Goal: Task Accomplishment & Management: Manage account settings

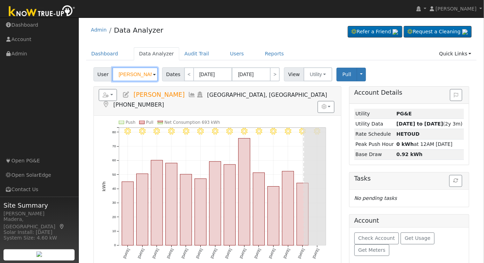
drag, startPoint x: 140, startPoint y: 75, endPoint x: 227, endPoint y: 120, distance: 98.0
click at [141, 75] on input "[PERSON_NAME]" at bounding box center [135, 74] width 46 height 14
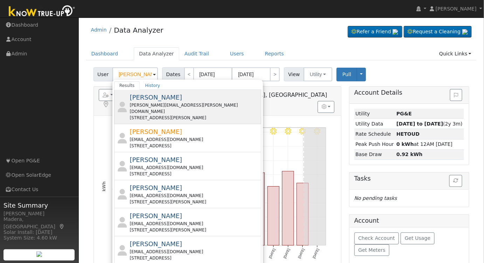
click at [184, 97] on div "[PERSON_NAME] [PERSON_NAME][EMAIL_ADDRESS][PERSON_NAME][DOMAIN_NAME] [STREET_AD…" at bounding box center [195, 107] width 130 height 28
type input "[PERSON_NAME]"
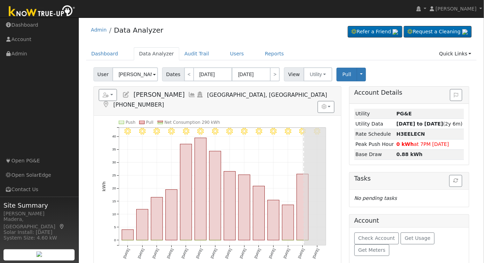
click at [189, 91] on icon at bounding box center [193, 94] width 8 height 6
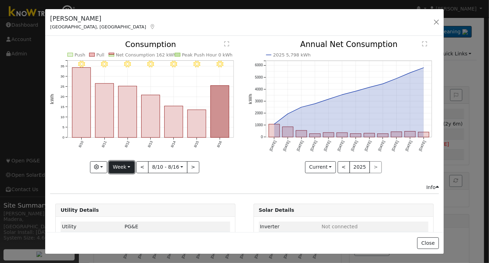
click at [118, 164] on button "Week" at bounding box center [122, 167] width 26 height 12
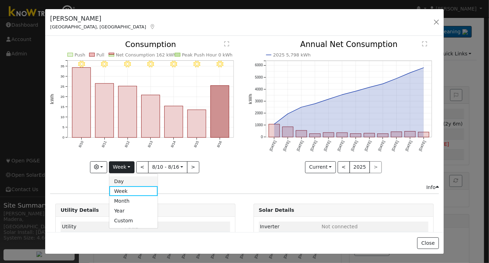
click at [129, 179] on link "Day" at bounding box center [133, 181] width 49 height 10
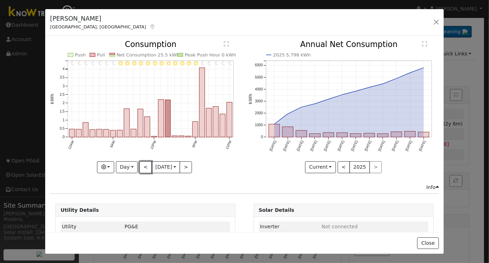
click at [145, 161] on button "<" at bounding box center [145, 167] width 12 height 12
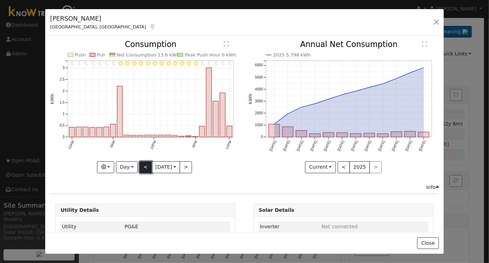
click at [144, 166] on button "<" at bounding box center [145, 167] width 12 height 12
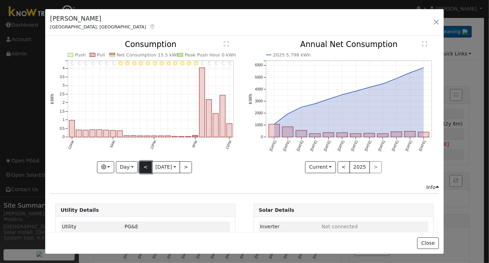
click at [146, 168] on button "<" at bounding box center [145, 167] width 12 height 12
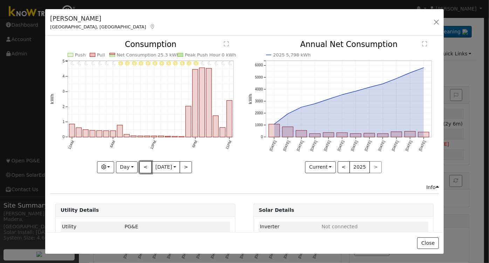
click at [146, 168] on button "<" at bounding box center [145, 167] width 12 height 12
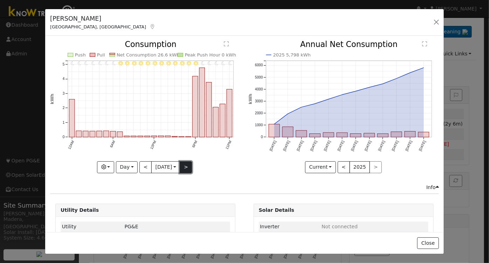
click at [191, 170] on button ">" at bounding box center [186, 167] width 12 height 12
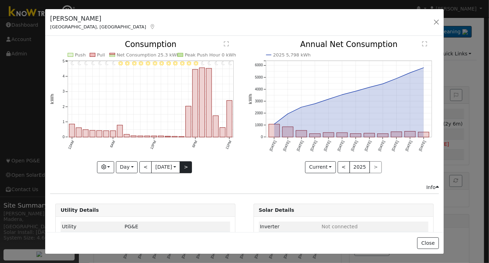
click at [191, 170] on div "Graphs Estimated Production Previous Year Consumption Previous Year Total Consu…" at bounding box center [145, 167] width 191 height 12
click at [186, 164] on button ">" at bounding box center [186, 167] width 12 height 12
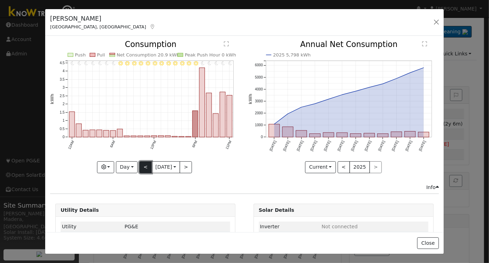
click at [140, 164] on button "<" at bounding box center [145, 167] width 12 height 12
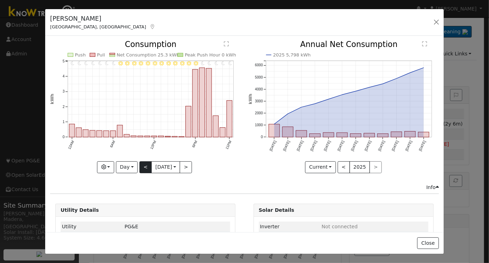
click at [140, 164] on div "11PM - Clear 10PM - Clear 9PM - Clear 8PM - Clear 7PM - Clear 6PM - Clear 5PM -…" at bounding box center [145, 107] width 191 height 132
click at [140, 164] on button "<" at bounding box center [145, 167] width 12 height 12
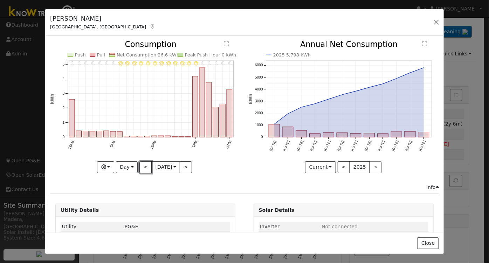
click at [141, 165] on button "<" at bounding box center [145, 167] width 12 height 12
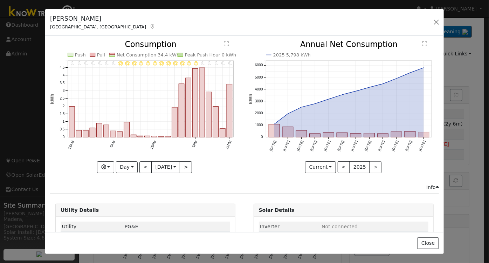
click at [114, 164] on icon "11PM - Clear 10PM - Clear 9PM - Clear 8PM - Clear 7PM - Clear 6PM - Clear 5PM -…" at bounding box center [145, 105] width 191 height 128
click at [125, 165] on button "Day" at bounding box center [127, 167] width 22 height 12
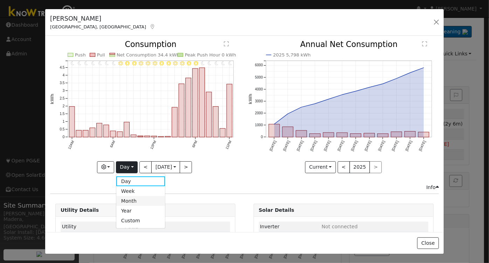
click at [127, 200] on link "Month" at bounding box center [140, 201] width 49 height 10
type input "[DATE]"
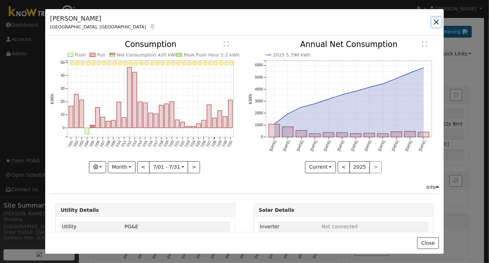
click at [435, 25] on button "button" at bounding box center [437, 22] width 10 height 10
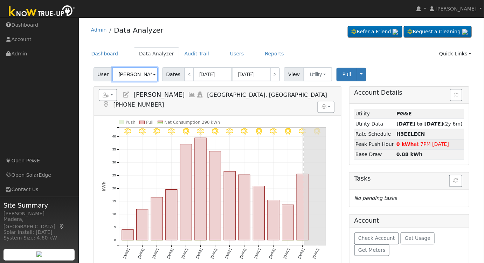
type input "c"
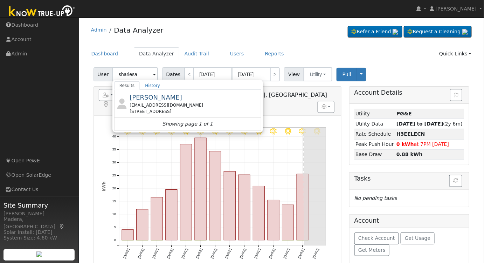
click at [205, 102] on div "[EMAIL_ADDRESS][DOMAIN_NAME]" at bounding box center [195, 105] width 130 height 6
type input "[PERSON_NAME]"
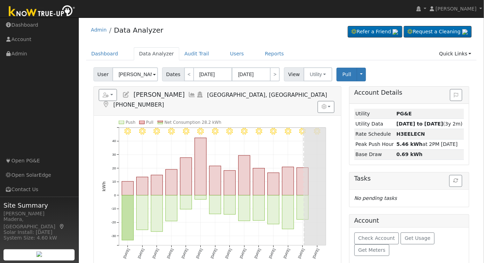
click at [189, 94] on icon at bounding box center [193, 94] width 8 height 6
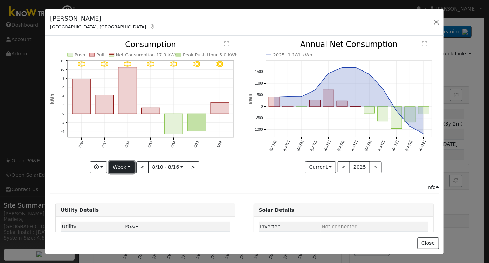
click at [122, 168] on button "Week" at bounding box center [122, 167] width 26 height 12
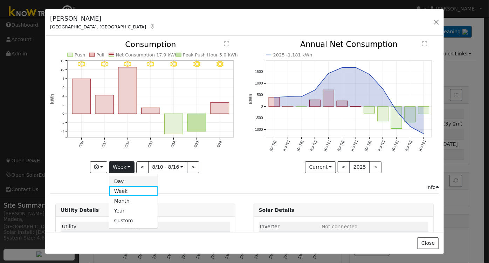
click at [126, 179] on link "Day" at bounding box center [133, 181] width 49 height 10
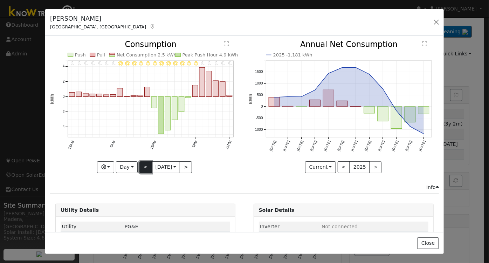
click at [140, 165] on button "<" at bounding box center [145, 167] width 12 height 12
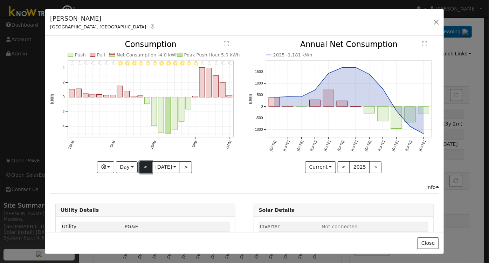
click at [143, 165] on button "<" at bounding box center [145, 167] width 12 height 12
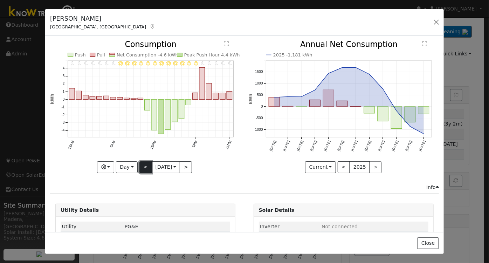
click at [142, 167] on button "<" at bounding box center [145, 167] width 12 height 12
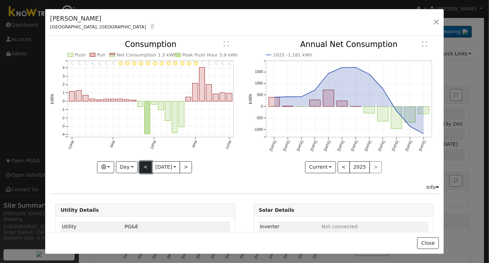
click at [142, 167] on button "<" at bounding box center [145, 167] width 12 height 12
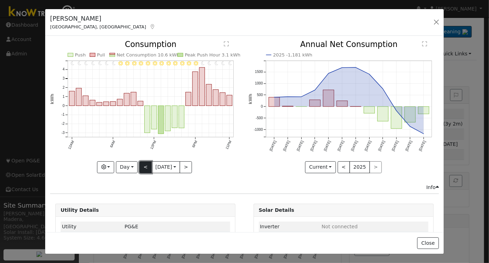
click at [142, 167] on button "<" at bounding box center [145, 167] width 12 height 12
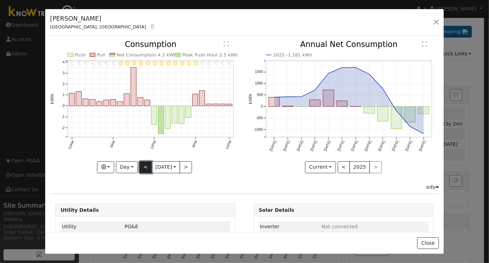
click at [142, 167] on button "<" at bounding box center [145, 167] width 12 height 12
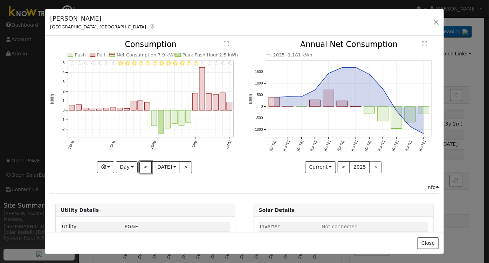
click at [142, 167] on button "<" at bounding box center [145, 167] width 12 height 12
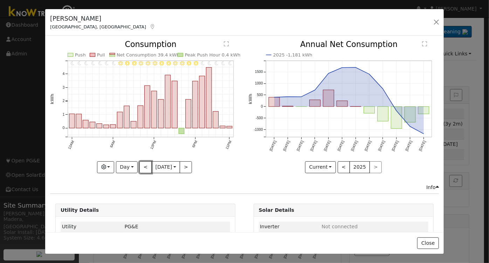
click at [142, 165] on button "<" at bounding box center [145, 167] width 12 height 12
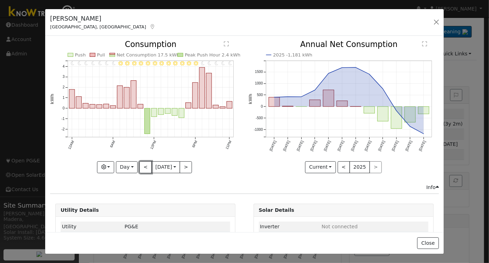
click at [142, 165] on button "<" at bounding box center [145, 167] width 12 height 12
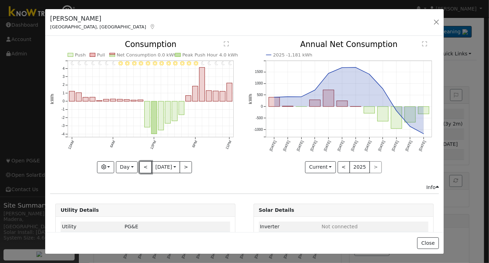
click at [142, 165] on button "<" at bounding box center [145, 167] width 12 height 12
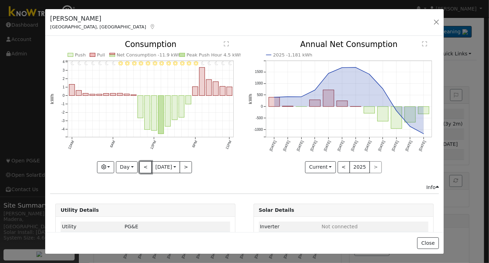
click at [142, 165] on button "<" at bounding box center [145, 167] width 12 height 12
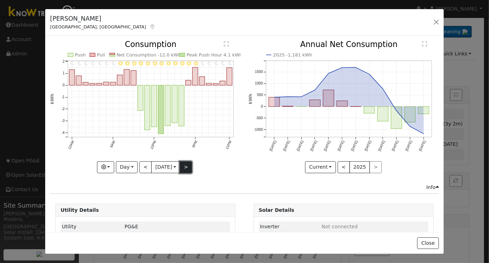
click at [184, 167] on button ">" at bounding box center [186, 167] width 12 height 12
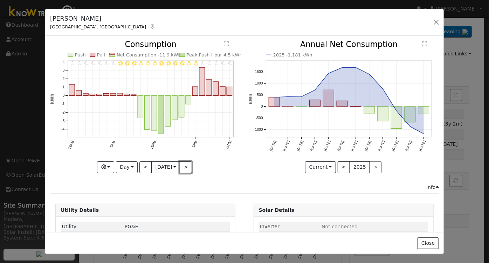
click at [184, 168] on button ">" at bounding box center [186, 167] width 12 height 12
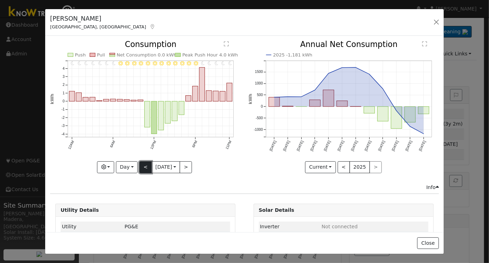
click at [142, 166] on button "<" at bounding box center [145, 167] width 12 height 12
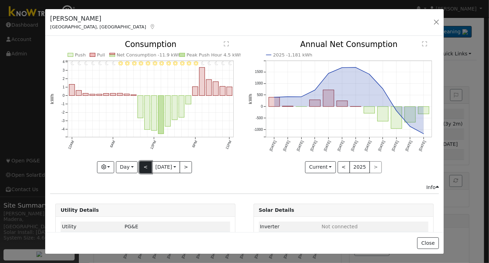
click at [143, 166] on button "<" at bounding box center [145, 167] width 12 height 12
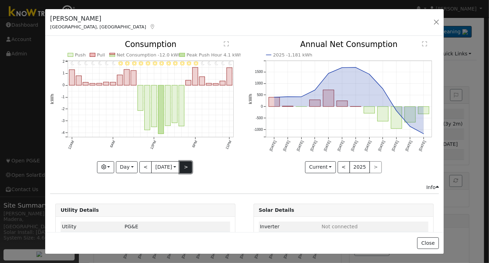
click at [185, 162] on button ">" at bounding box center [186, 167] width 12 height 12
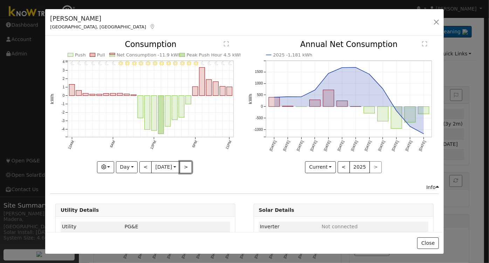
click at [183, 162] on button ">" at bounding box center [186, 167] width 12 height 12
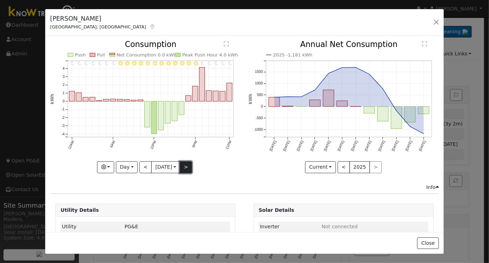
click at [187, 165] on button ">" at bounding box center [186, 167] width 12 height 12
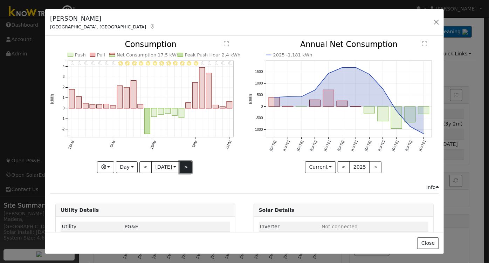
click at [187, 161] on button ">" at bounding box center [186, 167] width 12 height 12
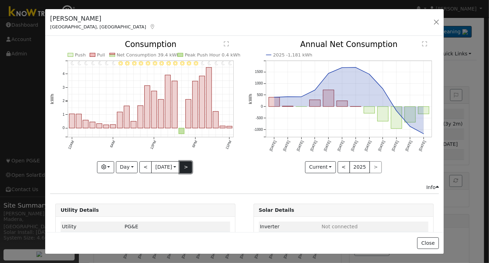
click at [183, 167] on button ">" at bounding box center [186, 167] width 12 height 12
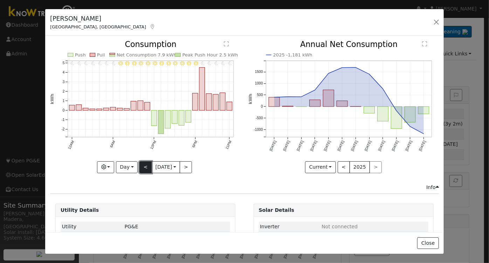
click at [141, 163] on button "<" at bounding box center [145, 167] width 12 height 12
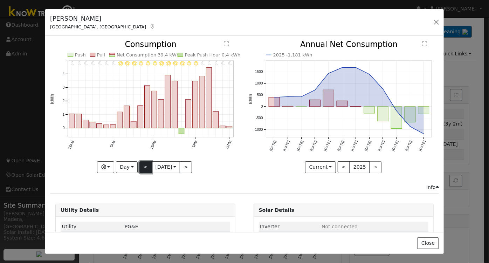
click at [141, 163] on button "<" at bounding box center [145, 167] width 12 height 12
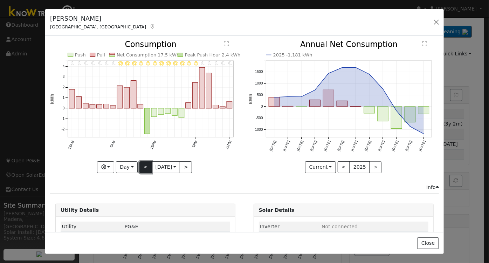
click at [141, 163] on button "<" at bounding box center [145, 167] width 12 height 12
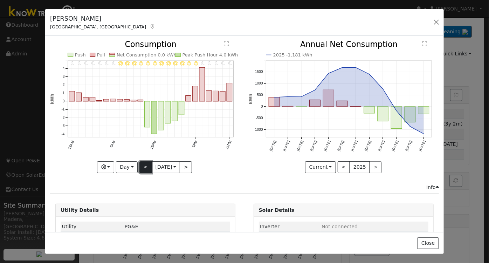
click at [141, 163] on button "<" at bounding box center [145, 167] width 12 height 12
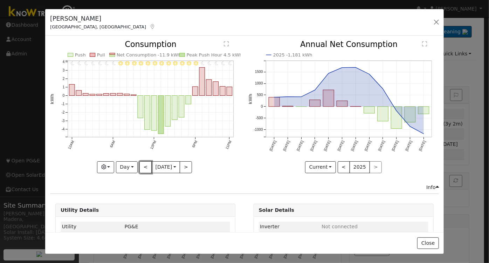
click at [141, 164] on button "<" at bounding box center [145, 167] width 12 height 12
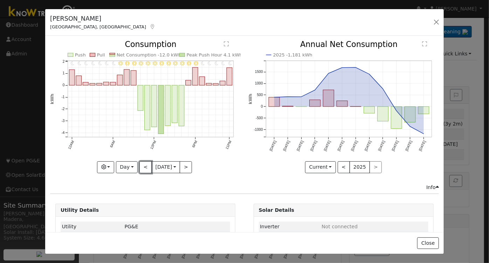
click at [141, 164] on button "<" at bounding box center [145, 167] width 12 height 12
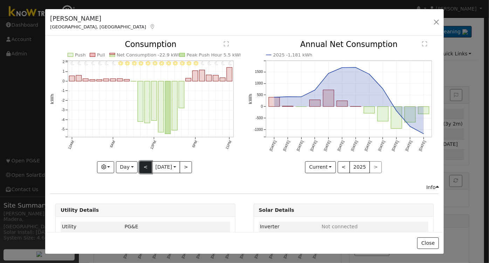
click at [141, 166] on button "<" at bounding box center [145, 167] width 12 height 12
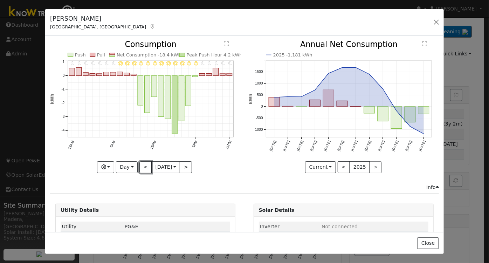
click at [142, 166] on button "<" at bounding box center [145, 167] width 12 height 12
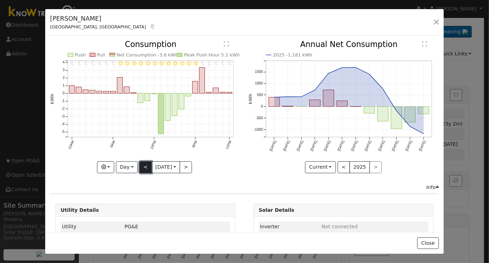
click at [146, 167] on button "<" at bounding box center [145, 167] width 12 height 12
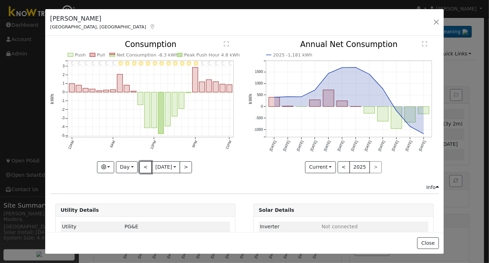
click at [141, 165] on button "<" at bounding box center [145, 167] width 12 height 12
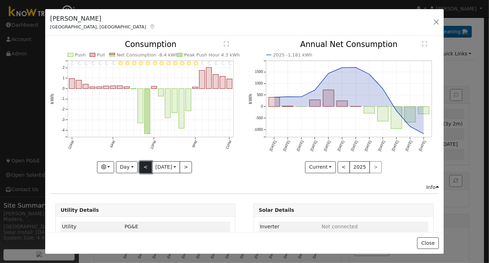
click at [139, 161] on button "<" at bounding box center [145, 167] width 12 height 12
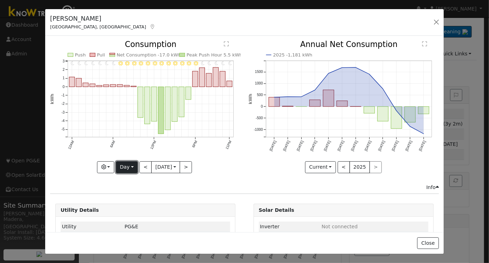
click at [123, 162] on button "Day" at bounding box center [127, 167] width 22 height 12
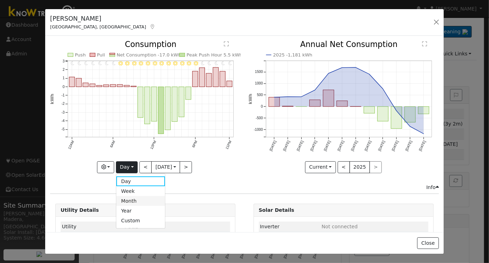
click at [127, 203] on link "Month" at bounding box center [140, 201] width 49 height 10
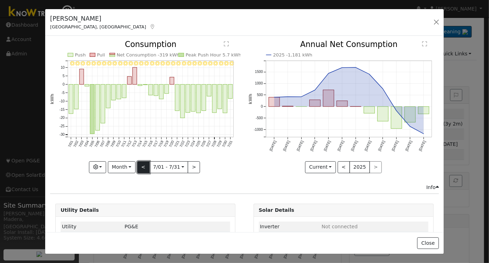
click at [143, 164] on button "<" at bounding box center [143, 167] width 12 height 12
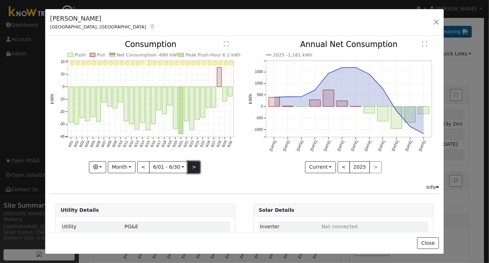
click at [190, 167] on button ">" at bounding box center [194, 167] width 12 height 12
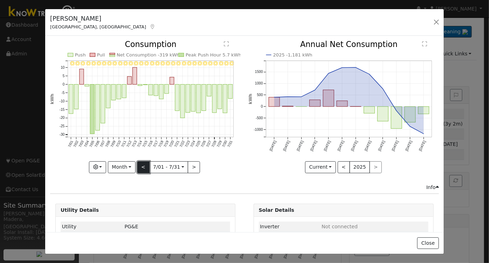
click at [145, 165] on button "<" at bounding box center [143, 167] width 12 height 12
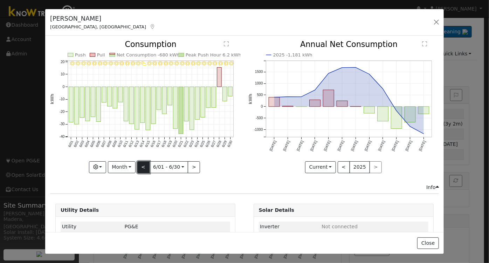
click at [141, 164] on button "<" at bounding box center [143, 167] width 12 height 12
type input "[DATE]"
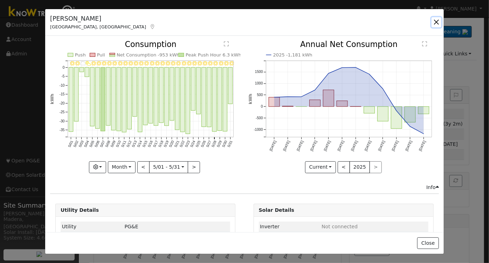
click at [440, 21] on button "button" at bounding box center [437, 22] width 10 height 10
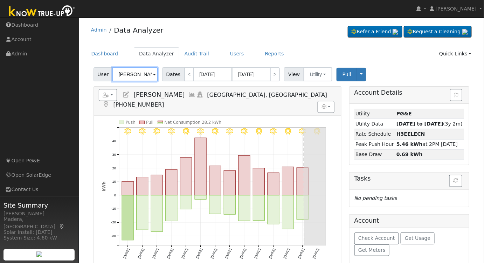
click at [136, 72] on input "[PERSON_NAME]" at bounding box center [135, 74] width 46 height 14
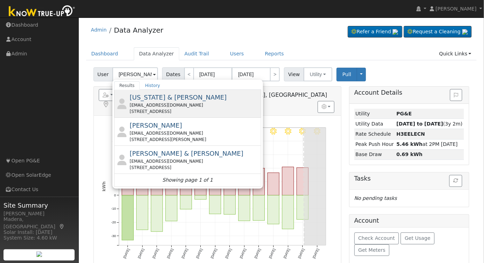
click at [187, 103] on div "[EMAIL_ADDRESS][DOMAIN_NAME]" at bounding box center [195, 105] width 130 height 6
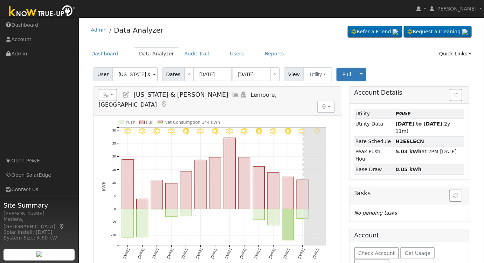
click at [232, 94] on icon at bounding box center [236, 94] width 8 height 6
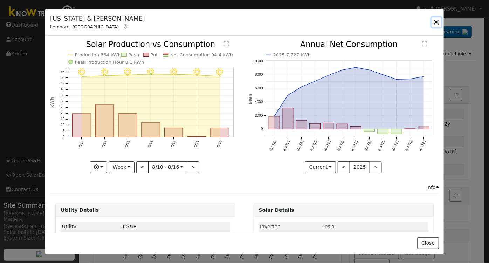
click at [439, 21] on button "button" at bounding box center [437, 22] width 10 height 10
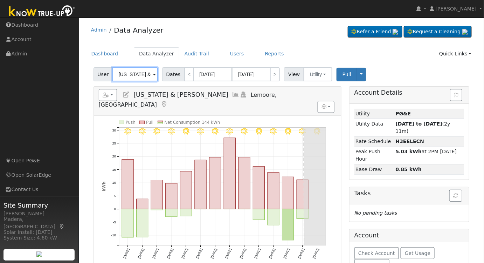
drag, startPoint x: 130, startPoint y: 73, endPoint x: 209, endPoint y: 83, distance: 79.5
click at [130, 73] on input "[US_STATE] & [PERSON_NAME]" at bounding box center [135, 74] width 46 height 14
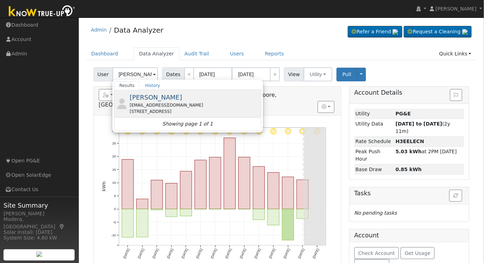
click at [169, 101] on div "[PERSON_NAME] [EMAIL_ADDRESS][DOMAIN_NAME] [STREET_ADDRESS]" at bounding box center [195, 104] width 130 height 22
type input "[PERSON_NAME]"
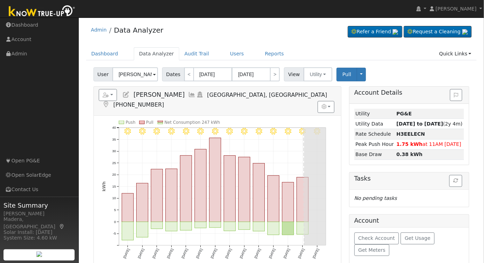
click at [189, 95] on icon at bounding box center [193, 94] width 8 height 6
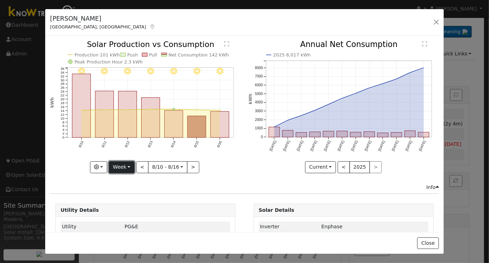
click at [121, 167] on button "Week" at bounding box center [122, 167] width 26 height 12
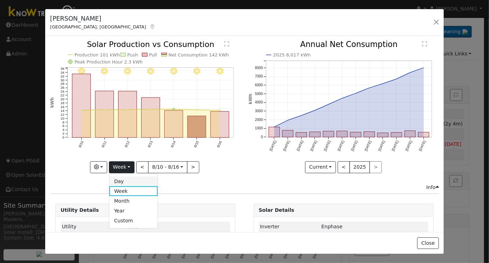
click at [125, 182] on link "Day" at bounding box center [133, 181] width 49 height 10
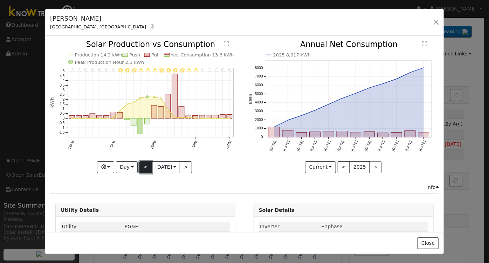
click at [143, 166] on button "<" at bounding box center [145, 167] width 12 height 12
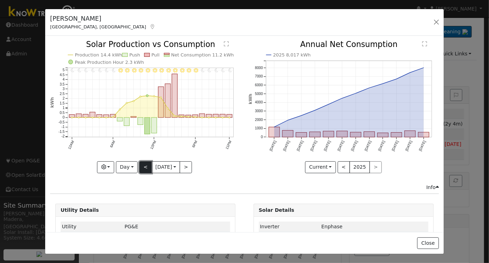
click at [143, 166] on button "<" at bounding box center [145, 167] width 12 height 12
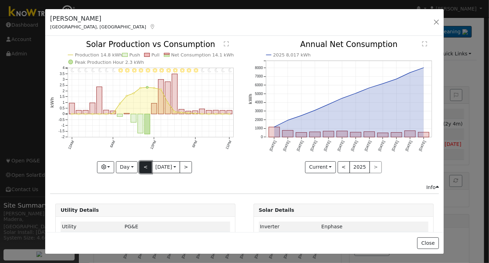
click at [144, 165] on button "<" at bounding box center [145, 167] width 12 height 12
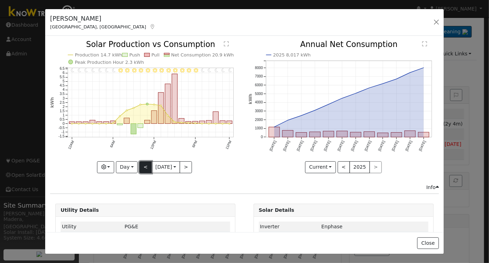
click at [143, 166] on button "<" at bounding box center [145, 167] width 12 height 12
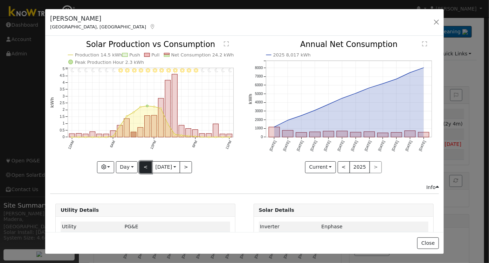
click at [142, 165] on button "<" at bounding box center [145, 167] width 12 height 12
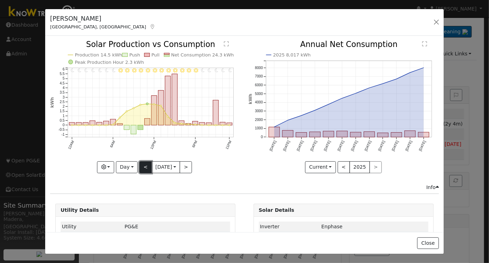
click at [139, 165] on button "<" at bounding box center [145, 167] width 12 height 12
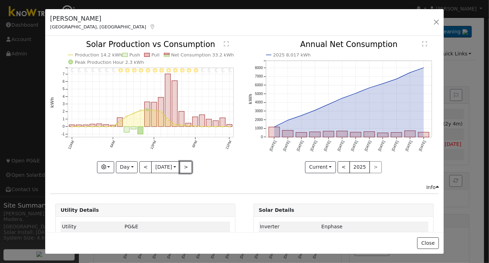
drag, startPoint x: 187, startPoint y: 166, endPoint x: 177, endPoint y: 166, distance: 10.2
click at [187, 167] on button ">" at bounding box center [186, 167] width 12 height 12
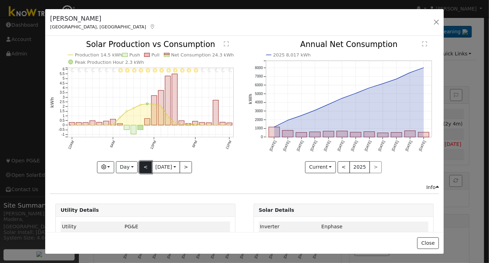
click at [142, 164] on button "<" at bounding box center [145, 167] width 12 height 12
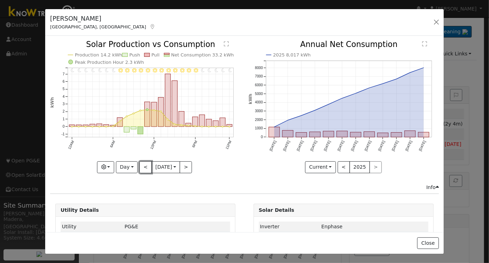
click at [142, 165] on button "<" at bounding box center [145, 167] width 12 height 12
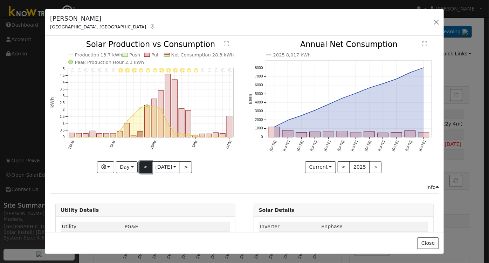
click at [145, 168] on button "<" at bounding box center [145, 167] width 12 height 12
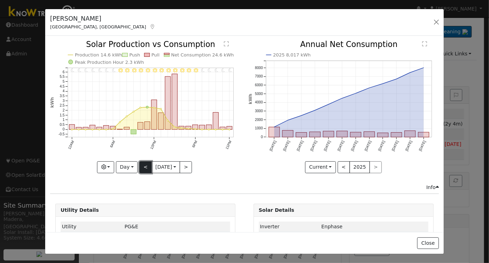
click at [144, 164] on button "<" at bounding box center [145, 167] width 12 height 12
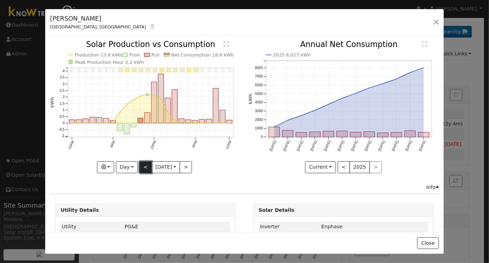
click at [143, 164] on button "<" at bounding box center [145, 167] width 12 height 12
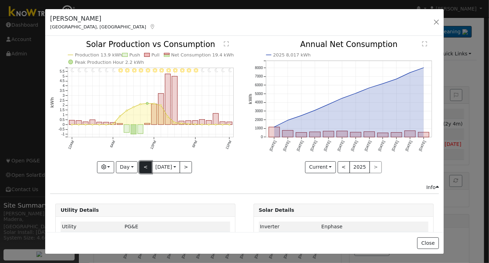
click at [139, 165] on button "<" at bounding box center [145, 167] width 12 height 12
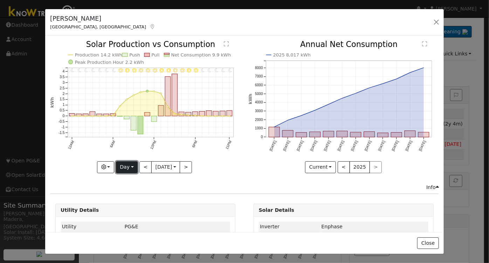
click at [123, 163] on button "Day" at bounding box center [127, 167] width 22 height 12
click at [168, 148] on icon "11PM - Clear 10PM - Clear 9PM - Clear 8PM - Clear 7PM - Clear 6PM - Clear 5PM -…" at bounding box center [145, 106] width 191 height 131
click at [183, 168] on button ">" at bounding box center [186, 167] width 12 height 12
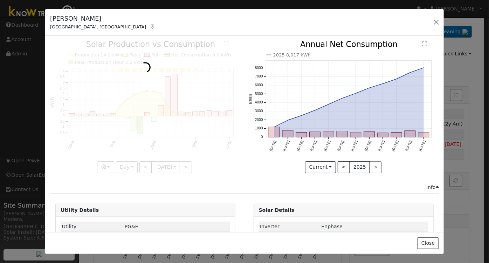
click at [183, 168] on div at bounding box center [145, 107] width 191 height 132
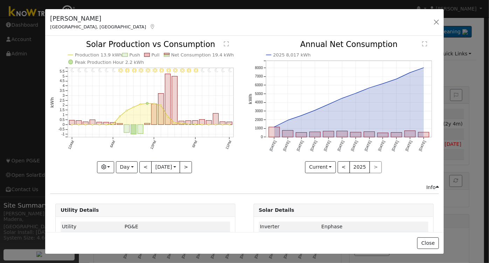
click at [183, 168] on div at bounding box center [145, 107] width 191 height 132
click at [183, 168] on div "11PM - Clear 10PM - Clear 9PM - Clear 8PM - Clear 7PM - Clear 6PM - Clear 5PM -…" at bounding box center [145, 107] width 191 height 132
click at [186, 165] on button ">" at bounding box center [186, 167] width 12 height 12
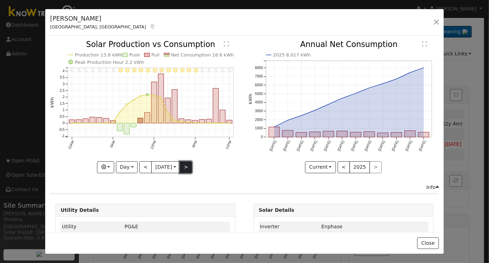
click at [189, 163] on button ">" at bounding box center [186, 167] width 12 height 12
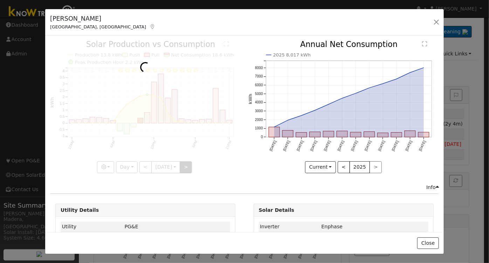
click at [189, 163] on div at bounding box center [145, 107] width 191 height 132
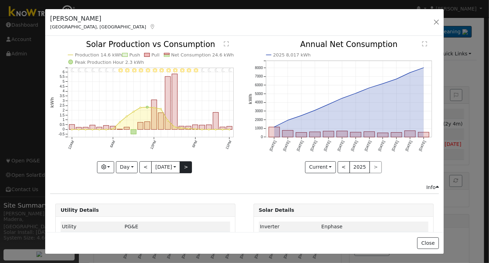
click at [189, 163] on div at bounding box center [145, 107] width 191 height 132
click at [189, 163] on button ">" at bounding box center [186, 167] width 12 height 12
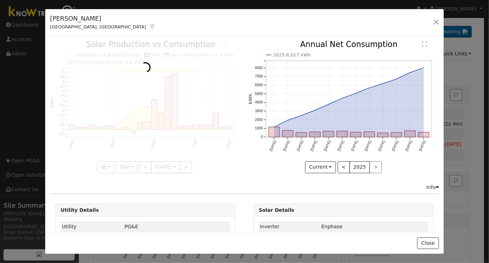
click at [188, 164] on div at bounding box center [145, 107] width 191 height 132
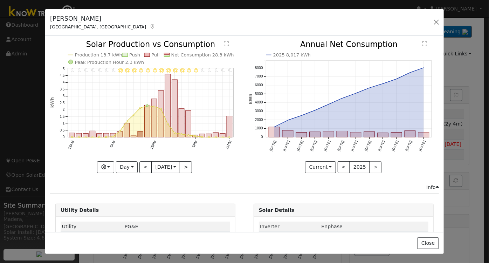
click at [188, 164] on div at bounding box center [145, 107] width 191 height 132
click at [188, 164] on div "11PM - Clear 10PM - Clear 9PM - Clear 8PM - Clear 7PM - Clear 6PM - Clear 5PM -…" at bounding box center [145, 107] width 191 height 132
click at [188, 164] on button ">" at bounding box center [186, 167] width 12 height 12
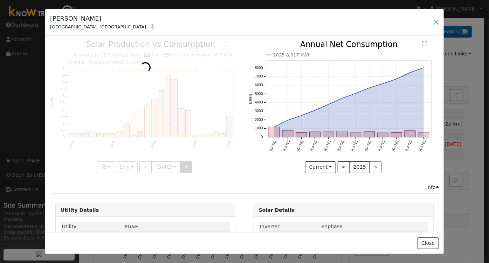
click at [188, 164] on div at bounding box center [145, 107] width 191 height 132
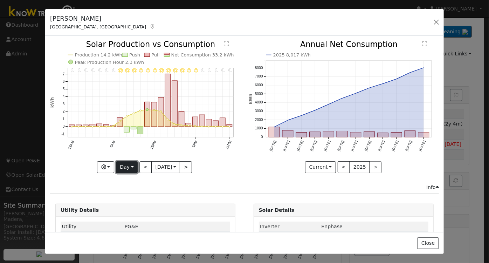
click at [126, 166] on button "Day" at bounding box center [127, 167] width 22 height 12
click at [218, 173] on div "11PM - Clear 10PM - Clear 9PM - Clear 8PM - Clear 7PM - Clear 6PM - Clear 5PM -…" at bounding box center [146, 112] width 198 height 143
click at [166, 171] on div "11PM - Clear 10PM - Clear 9PM - Clear 8PM - Clear 7PM - Clear 6PM - Clear 5PM -…" at bounding box center [146, 112] width 198 height 143
click at [168, 168] on input "[DATE]" at bounding box center [166, 167] width 28 height 11
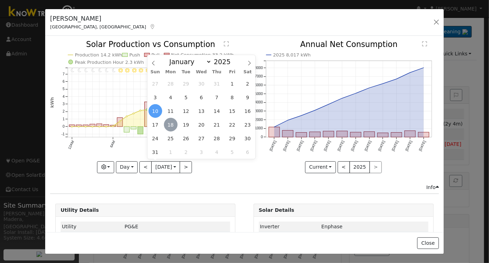
click at [170, 123] on span "18" at bounding box center [171, 125] width 14 height 14
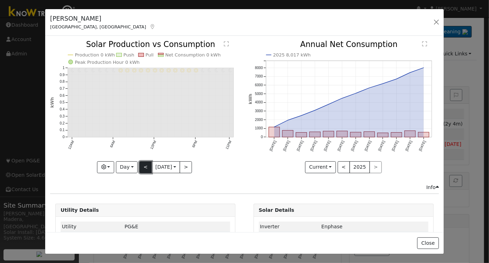
click at [143, 164] on button "<" at bounding box center [145, 167] width 12 height 12
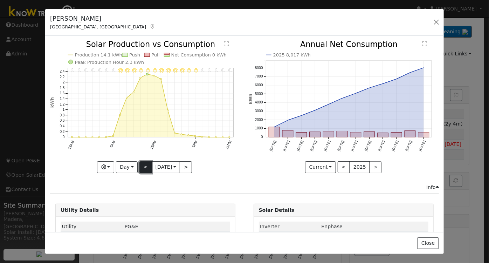
click at [145, 162] on button "<" at bounding box center [145, 167] width 12 height 12
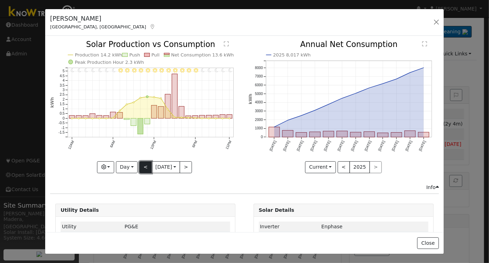
click at [143, 165] on button "<" at bounding box center [145, 167] width 12 height 12
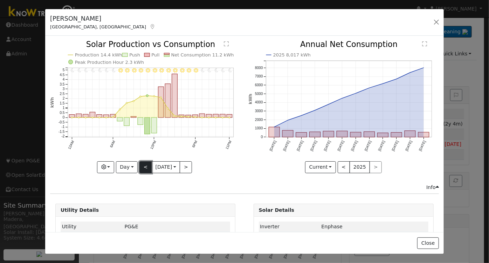
click at [142, 168] on button "<" at bounding box center [145, 167] width 12 height 12
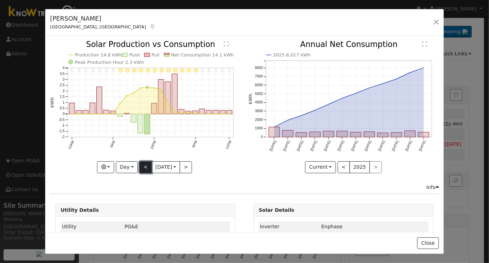
click at [141, 165] on button "<" at bounding box center [145, 167] width 12 height 12
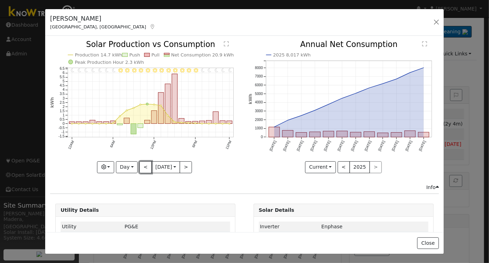
click at [141, 165] on button "<" at bounding box center [145, 167] width 12 height 12
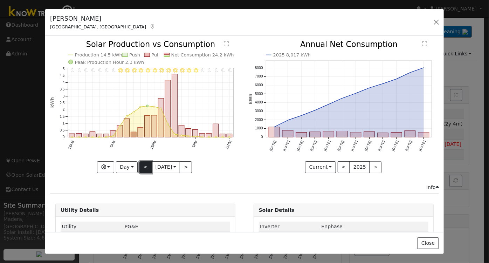
click at [141, 165] on button "<" at bounding box center [145, 167] width 12 height 12
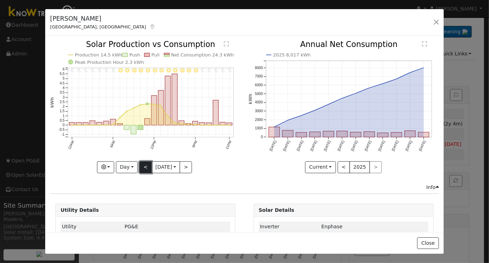
click at [141, 166] on button "<" at bounding box center [145, 167] width 12 height 12
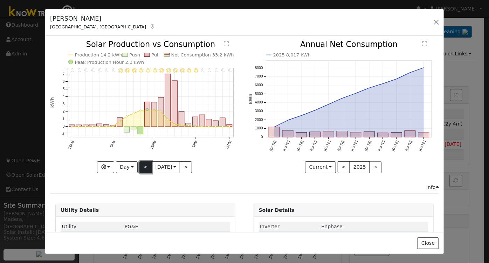
click at [142, 168] on button "<" at bounding box center [145, 167] width 12 height 12
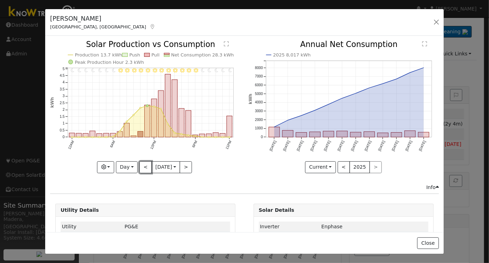
click at [142, 163] on button "<" at bounding box center [145, 167] width 12 height 12
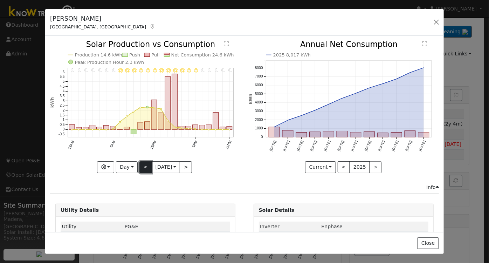
click at [145, 165] on button "<" at bounding box center [145, 167] width 12 height 12
type input "[DATE]"
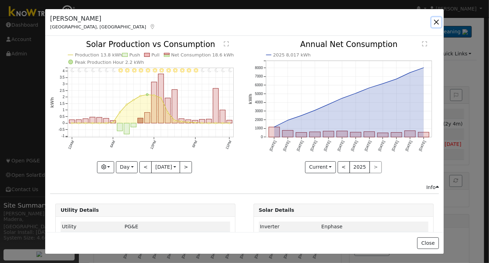
click at [437, 19] on button "button" at bounding box center [437, 22] width 10 height 10
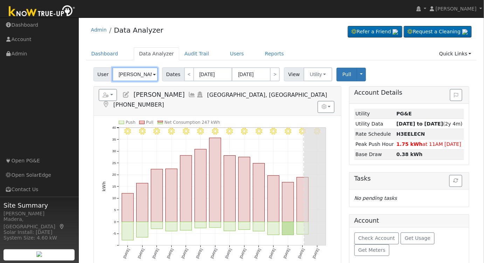
click at [138, 76] on input "[PERSON_NAME]" at bounding box center [135, 74] width 46 height 14
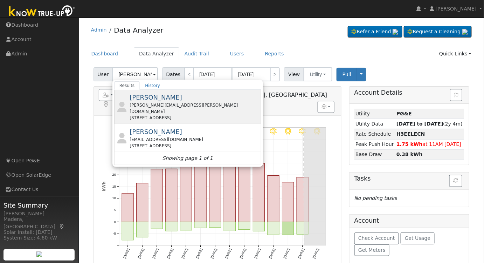
click at [156, 98] on span "[PERSON_NAME]" at bounding box center [156, 97] width 53 height 7
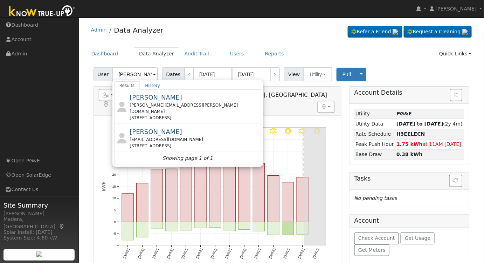
type input "[PERSON_NAME]"
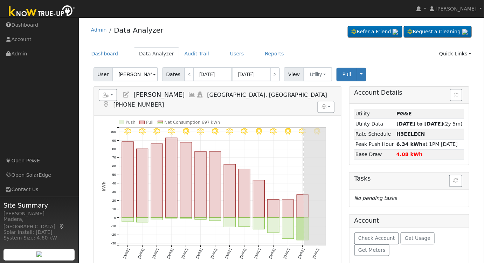
click at [189, 94] on icon at bounding box center [193, 94] width 8 height 6
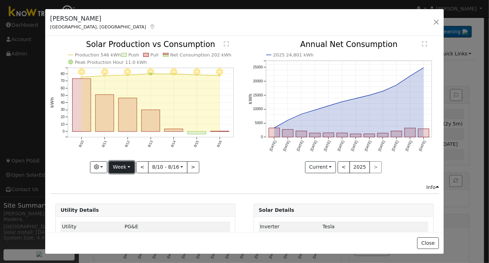
click at [118, 162] on button "Week" at bounding box center [122, 167] width 26 height 12
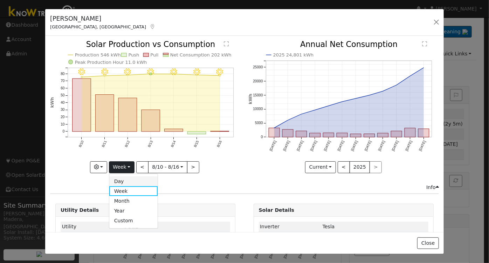
click at [127, 177] on link "Day" at bounding box center [133, 181] width 49 height 10
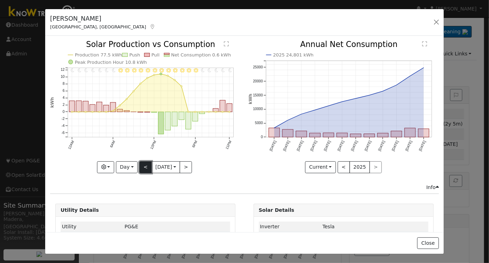
click at [139, 163] on button "<" at bounding box center [145, 167] width 12 height 12
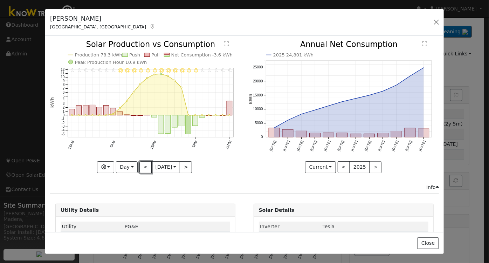
click at [141, 167] on button "<" at bounding box center [145, 167] width 12 height 12
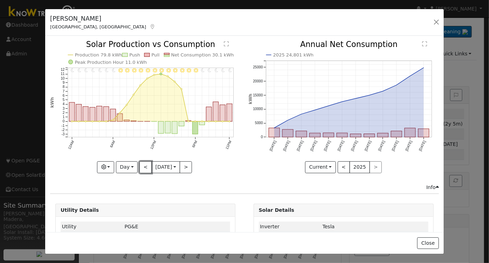
click at [141, 167] on button "<" at bounding box center [145, 167] width 12 height 12
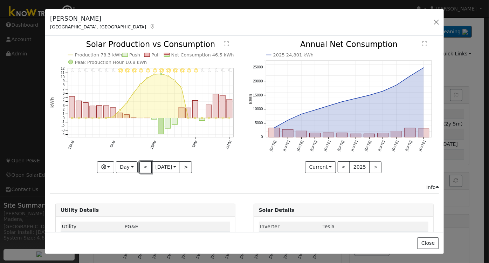
click at [141, 167] on button "<" at bounding box center [145, 167] width 12 height 12
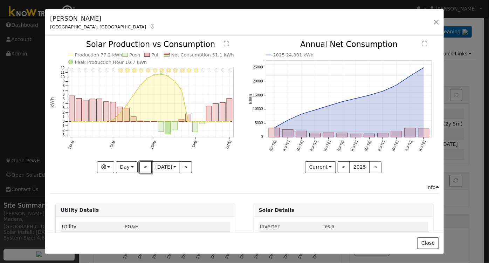
click at [141, 167] on button "<" at bounding box center [145, 167] width 12 height 12
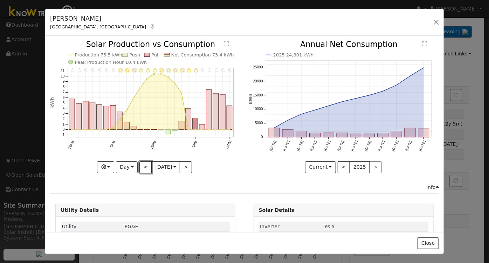
click at [141, 167] on button "<" at bounding box center [145, 167] width 12 height 12
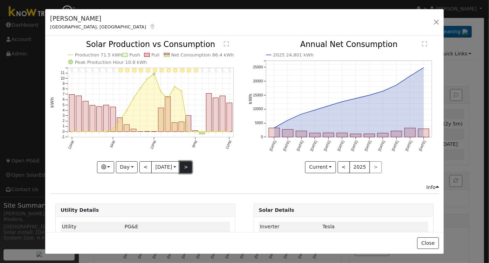
click at [181, 162] on button ">" at bounding box center [186, 167] width 12 height 12
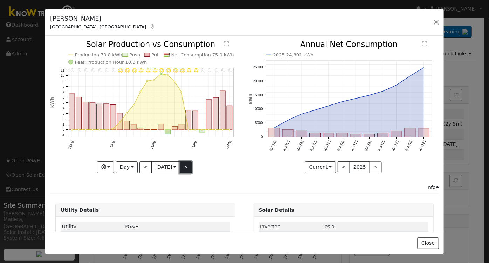
click at [181, 162] on button ">" at bounding box center [186, 167] width 12 height 12
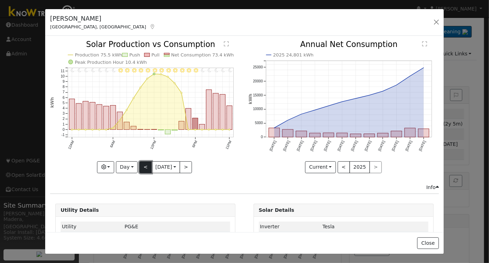
click at [142, 168] on button "<" at bounding box center [145, 167] width 12 height 12
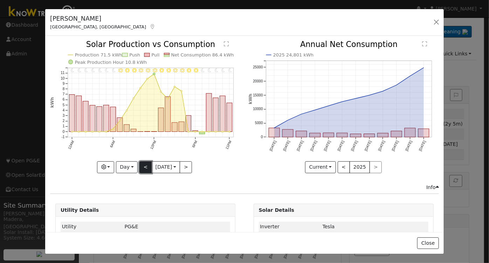
click at [142, 168] on button "<" at bounding box center [145, 167] width 12 height 12
type input "[DATE]"
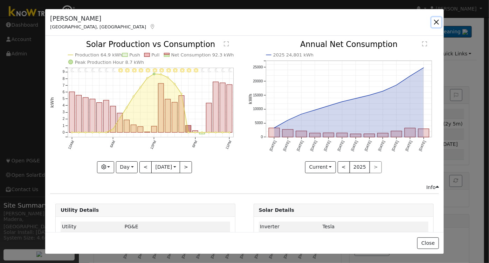
click at [437, 20] on button "button" at bounding box center [437, 22] width 10 height 10
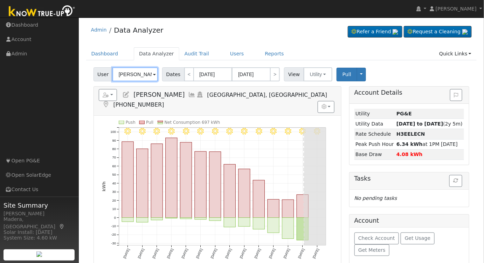
drag, startPoint x: 138, startPoint y: 75, endPoint x: 347, endPoint y: 140, distance: 218.9
click at [139, 75] on input "[PERSON_NAME]" at bounding box center [135, 74] width 46 height 14
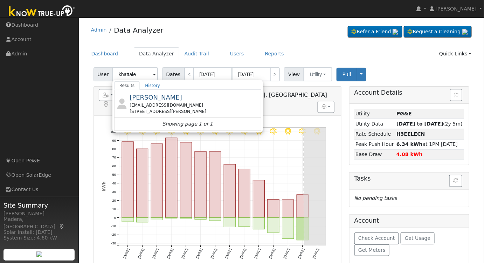
click at [163, 104] on div "[EMAIL_ADDRESS][DOMAIN_NAME]" at bounding box center [195, 105] width 130 height 6
type input "[PERSON_NAME]"
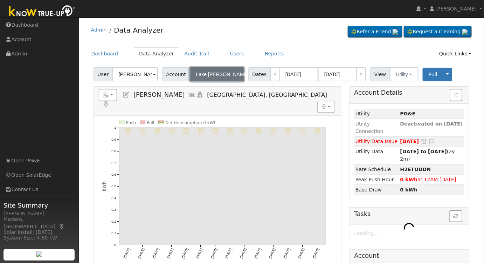
click at [230, 68] on button "Lake [PERSON_NAME]" at bounding box center [217, 74] width 54 height 14
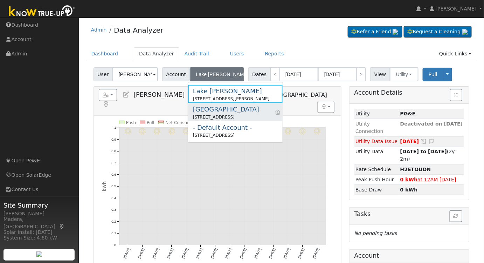
click at [235, 115] on div "[STREET_ADDRESS]" at bounding box center [226, 117] width 66 height 6
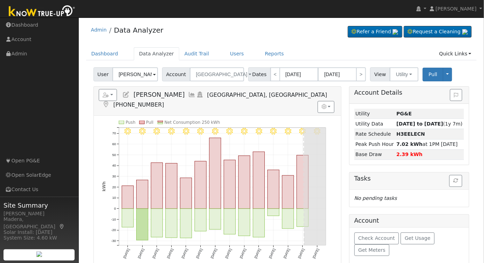
click at [189, 96] on icon at bounding box center [193, 94] width 8 height 6
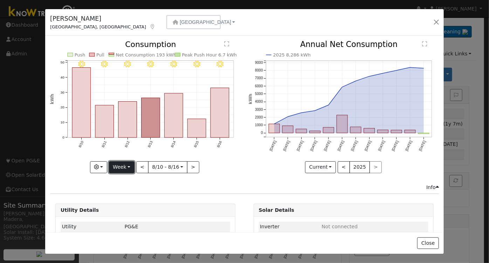
click at [120, 165] on button "Week" at bounding box center [122, 167] width 26 height 12
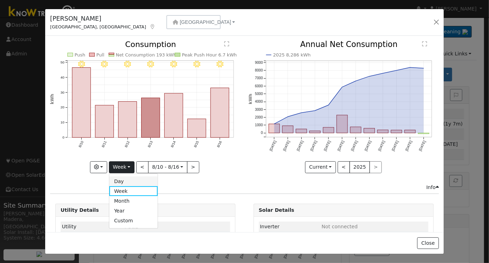
click at [123, 180] on link "Day" at bounding box center [133, 181] width 49 height 10
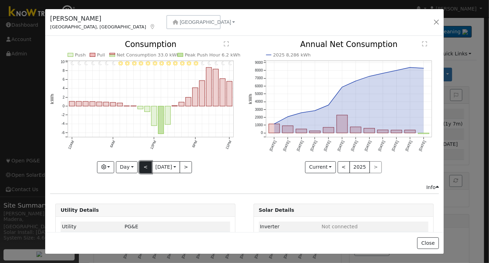
click at [142, 165] on button "<" at bounding box center [145, 167] width 12 height 12
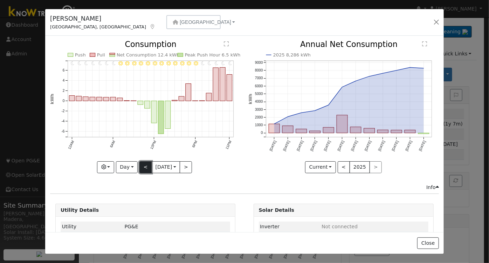
click at [142, 165] on button "<" at bounding box center [145, 167] width 12 height 12
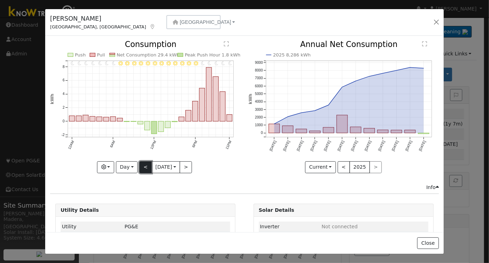
click at [142, 164] on button "<" at bounding box center [145, 167] width 12 height 12
type input "[DATE]"
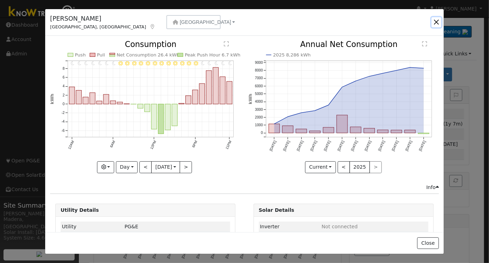
click at [438, 19] on button "button" at bounding box center [437, 22] width 10 height 10
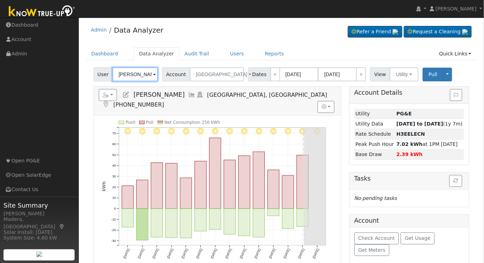
click at [137, 71] on input "[PERSON_NAME]" at bounding box center [135, 74] width 46 height 14
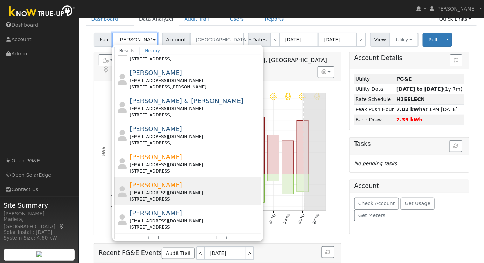
scroll to position [75, 0]
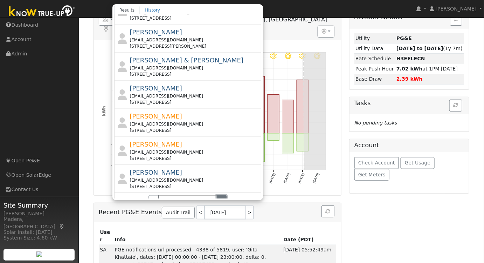
click at [220, 195] on button "›" at bounding box center [222, 201] width 10 height 12
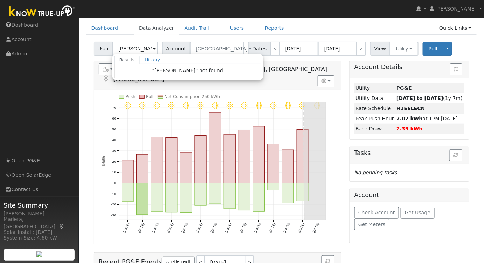
scroll to position [0, 0]
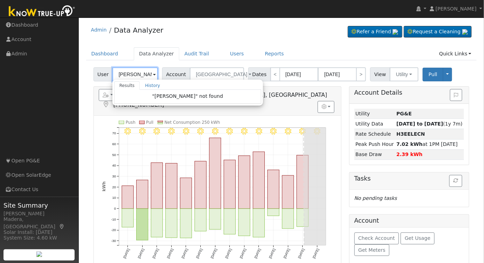
click at [140, 72] on input "[PERSON_NAME]" at bounding box center [135, 74] width 46 height 14
drag, startPoint x: 148, startPoint y: 75, endPoint x: 71, endPoint y: 69, distance: 77.3
click at [71, 69] on div "installed [PERSON_NAME] [PERSON_NAME] Profile My Company Help Center Terms Of S…" at bounding box center [242, 192] width 484 height 349
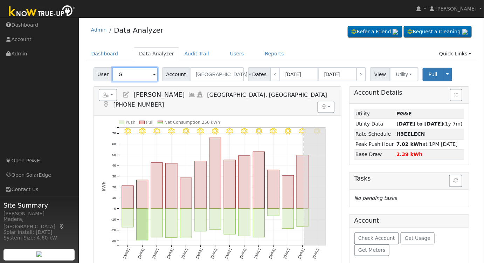
type input "G"
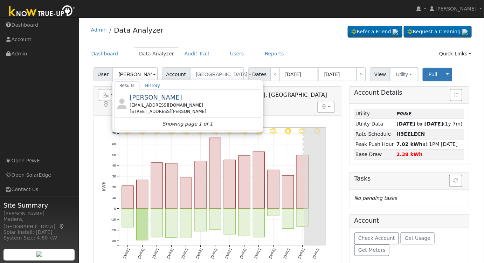
click at [219, 110] on div "[STREET_ADDRESS][PERSON_NAME]" at bounding box center [195, 111] width 130 height 6
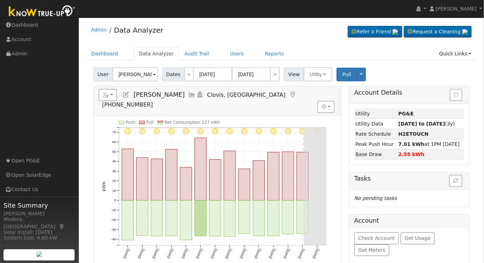
click at [189, 96] on icon at bounding box center [193, 94] width 8 height 6
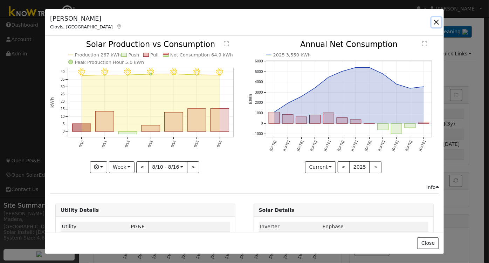
click at [436, 21] on button "button" at bounding box center [437, 22] width 10 height 10
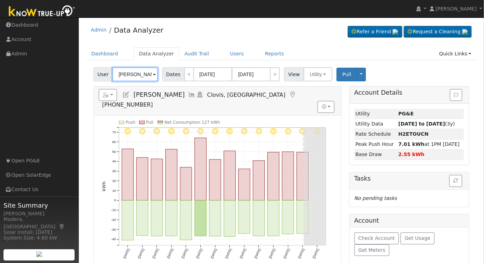
click at [138, 76] on input "[PERSON_NAME]" at bounding box center [135, 74] width 46 height 14
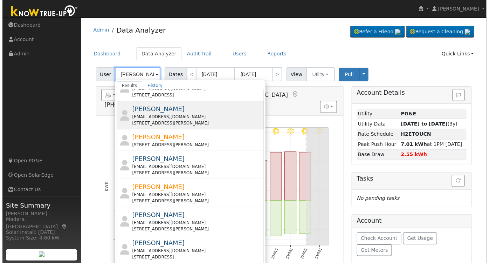
scroll to position [95, 0]
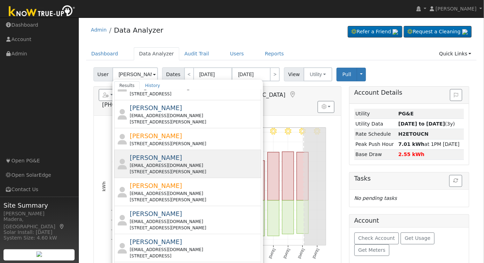
click at [180, 162] on div "[EMAIL_ADDRESS][DOMAIN_NAME]" at bounding box center [195, 165] width 130 height 6
type input "[PERSON_NAME]"
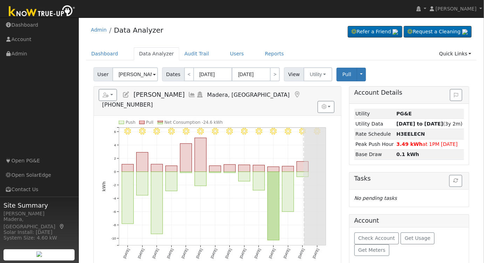
click at [189, 94] on icon at bounding box center [193, 94] width 8 height 6
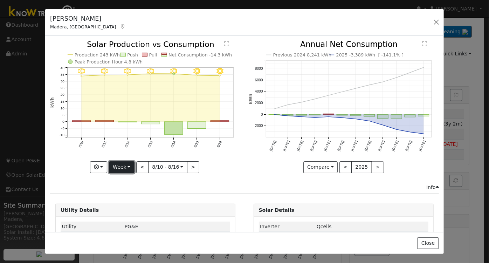
click at [122, 165] on button "Week" at bounding box center [122, 167] width 26 height 12
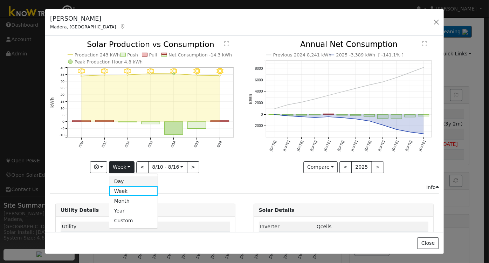
click at [122, 179] on link "Day" at bounding box center [133, 181] width 49 height 10
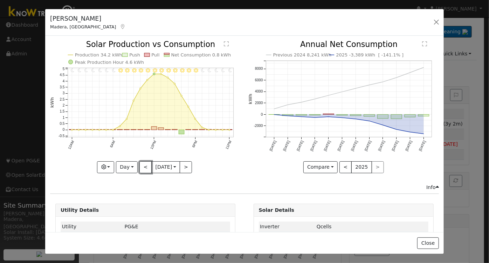
click at [143, 165] on button "<" at bounding box center [145, 167] width 12 height 12
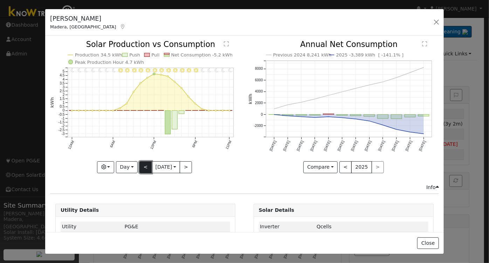
click at [143, 166] on button "<" at bounding box center [145, 167] width 12 height 12
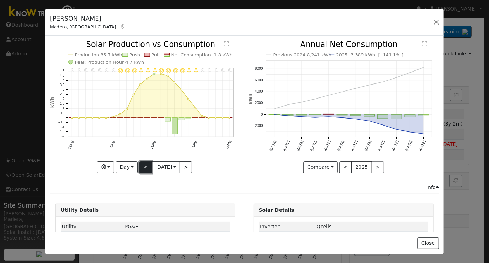
click at [143, 166] on button "<" at bounding box center [145, 167] width 12 height 12
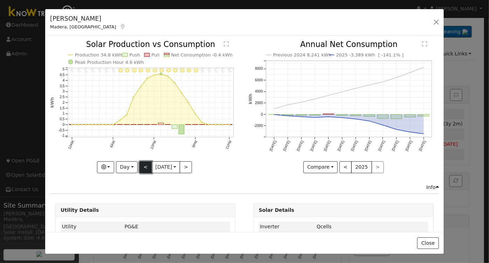
click at [143, 166] on button "<" at bounding box center [145, 167] width 12 height 12
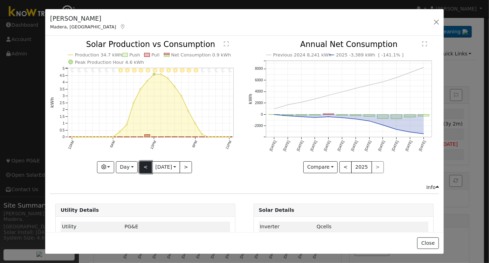
click at [141, 164] on button "<" at bounding box center [145, 167] width 12 height 12
click at [141, 165] on button "<" at bounding box center [145, 167] width 12 height 12
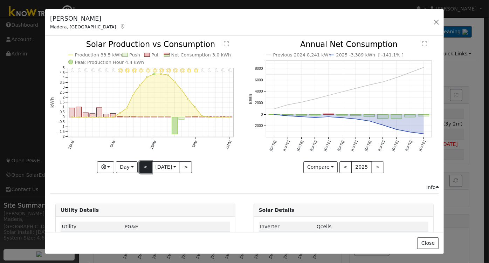
click at [144, 166] on button "<" at bounding box center [145, 167] width 12 height 12
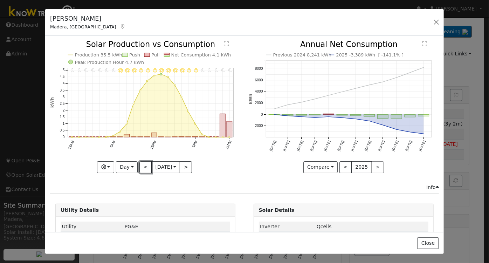
click at [144, 168] on button "<" at bounding box center [145, 167] width 12 height 12
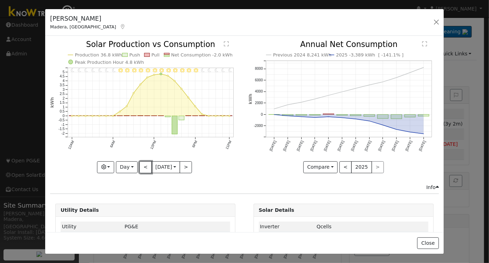
click at [142, 168] on button "<" at bounding box center [145, 167] width 12 height 12
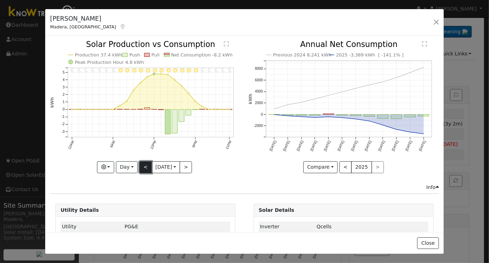
click at [142, 167] on button "<" at bounding box center [145, 167] width 12 height 12
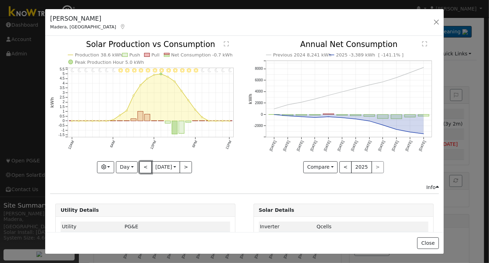
click at [141, 167] on button "<" at bounding box center [145, 167] width 12 height 12
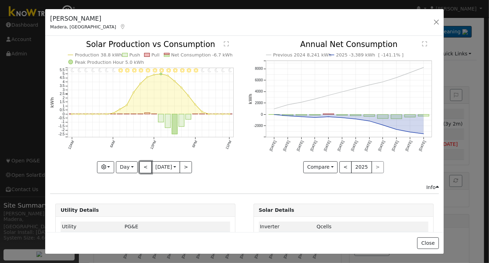
click at [140, 165] on button "<" at bounding box center [145, 167] width 12 height 12
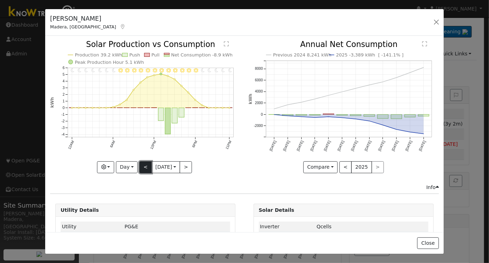
click at [143, 165] on button "<" at bounding box center [145, 167] width 12 height 12
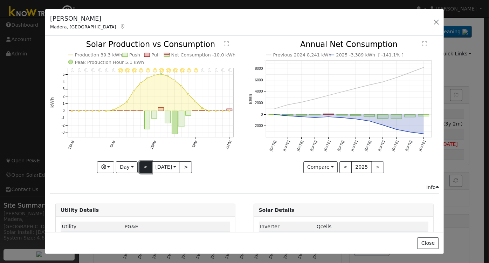
click at [143, 167] on button "<" at bounding box center [145, 167] width 12 height 12
type input "[DATE]"
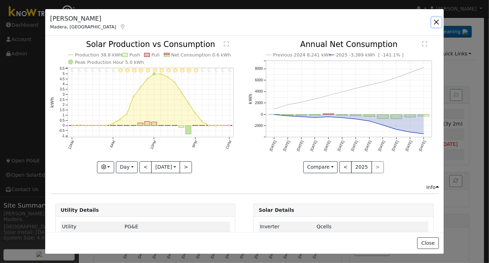
click at [439, 21] on button "button" at bounding box center [437, 22] width 10 height 10
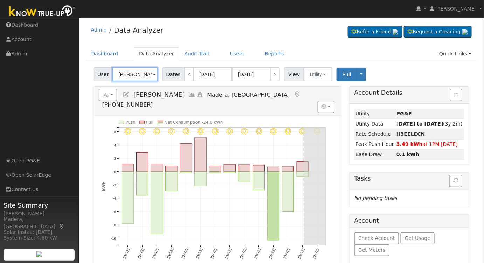
click at [139, 68] on input "[PERSON_NAME]" at bounding box center [135, 74] width 46 height 14
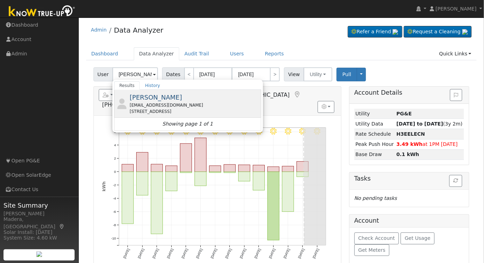
click at [166, 100] on div "[PERSON_NAME] [EMAIL_ADDRESS][DOMAIN_NAME] [STREET_ADDRESS]" at bounding box center [195, 104] width 130 height 22
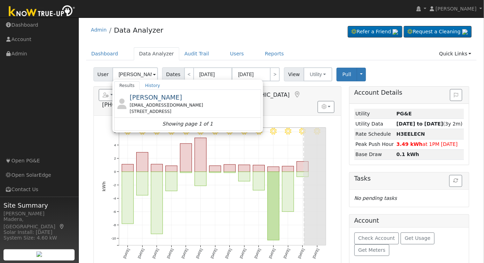
type input "[PERSON_NAME]"
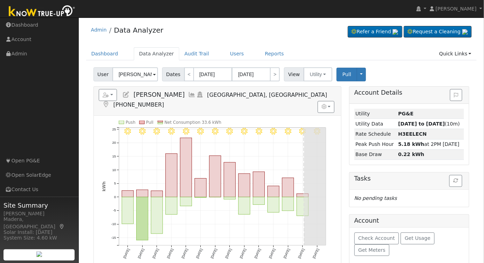
click at [189, 95] on icon at bounding box center [193, 94] width 8 height 6
